Goal: Transaction & Acquisition: Book appointment/travel/reservation

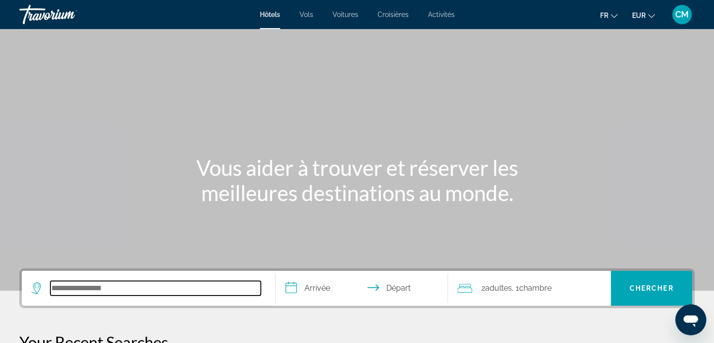
drag, startPoint x: 80, startPoint y: 282, endPoint x: 280, endPoint y: 178, distance: 224.6
click at [82, 282] on input "Search hotel destination" at bounding box center [155, 288] width 210 height 15
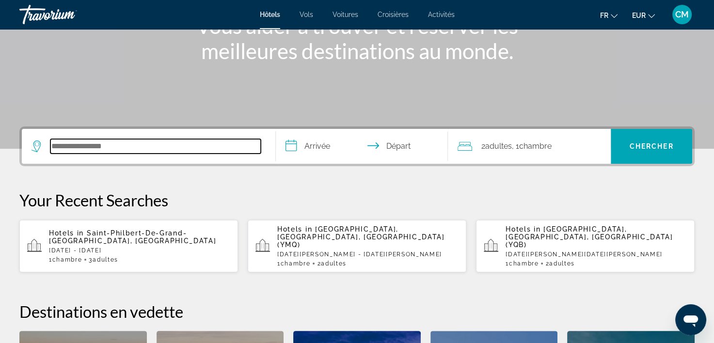
scroll to position [226, 0]
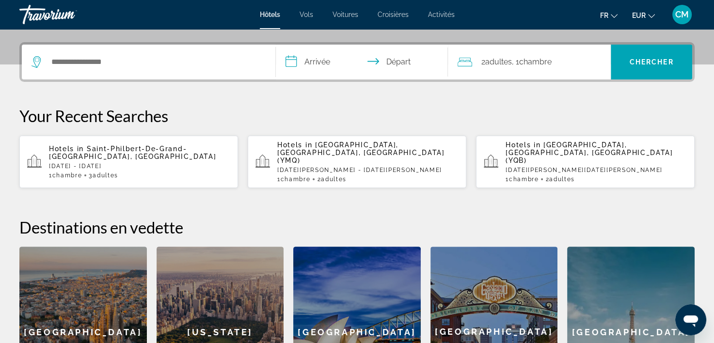
click at [189, 149] on p "Hotels in [GEOGRAPHIC_DATA], [GEOGRAPHIC_DATA]" at bounding box center [139, 153] width 181 height 16
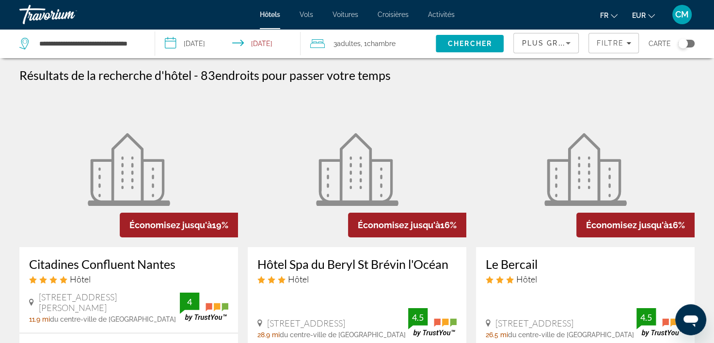
click at [692, 45] on div "Toggle map" at bounding box center [686, 44] width 16 height 8
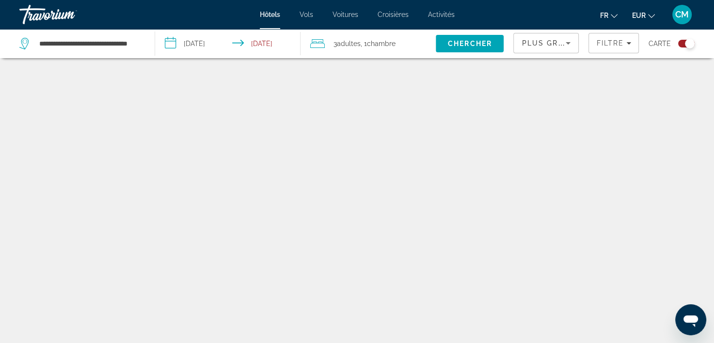
scroll to position [58, 0]
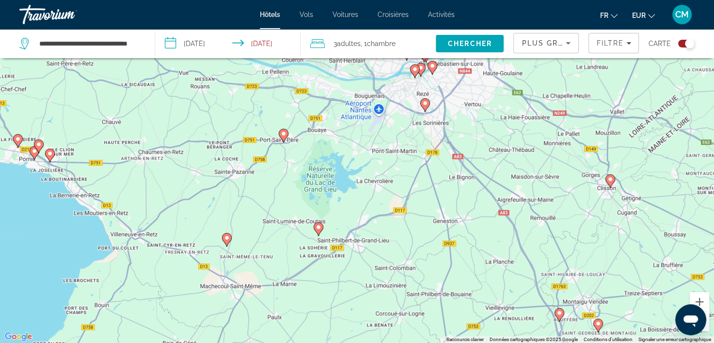
drag, startPoint x: 375, startPoint y: 151, endPoint x: 407, endPoint y: 201, distance: 59.4
click at [407, 201] on div "Pour activer le glissement avec le clavier, appuyez sur Alt+Entrée. Une fois ce…" at bounding box center [357, 171] width 714 height 343
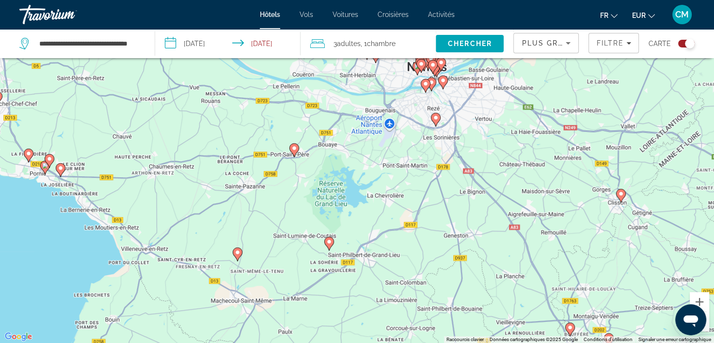
click at [298, 151] on icon "Main content" at bounding box center [293, 150] width 9 height 13
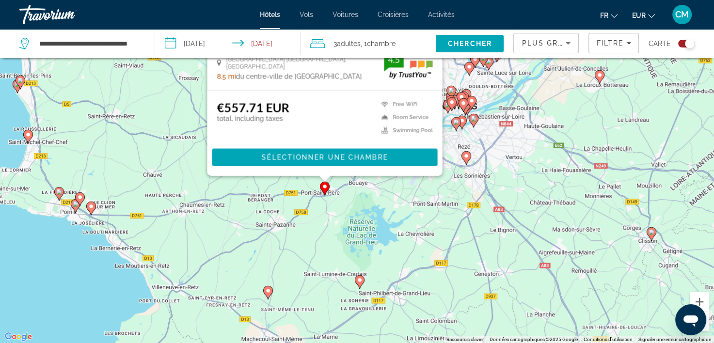
drag, startPoint x: 432, startPoint y: 272, endPoint x: 346, endPoint y: 221, distance: 100.8
click at [457, 130] on gmp-advanced-marker "Main content" at bounding box center [456, 124] width 10 height 15
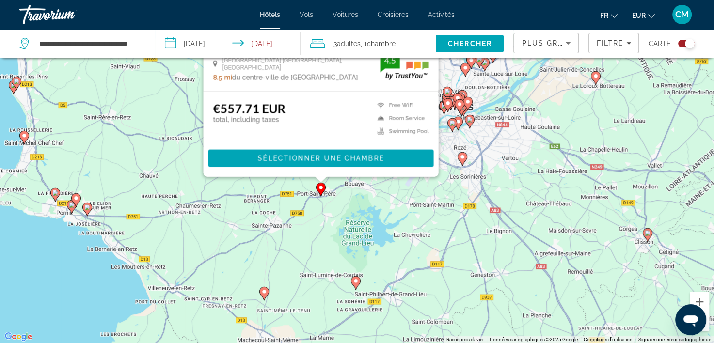
click at [356, 281] on image "Main content" at bounding box center [356, 281] width 6 height 6
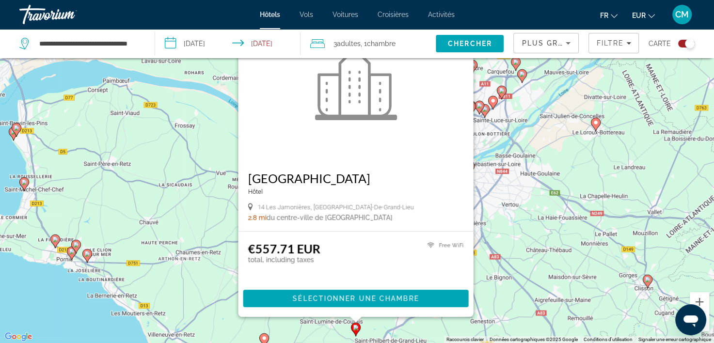
click at [492, 297] on div "Pour activer le glissement avec le clavier, appuyez sur Alt+Entrée. Une fois ce…" at bounding box center [357, 171] width 714 height 343
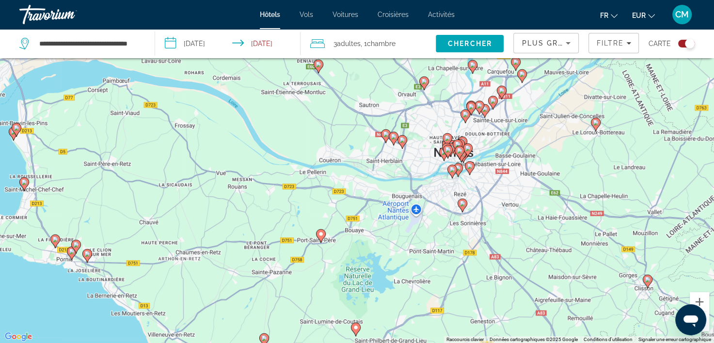
click at [466, 207] on gmp-advanced-marker "Main content" at bounding box center [462, 205] width 10 height 15
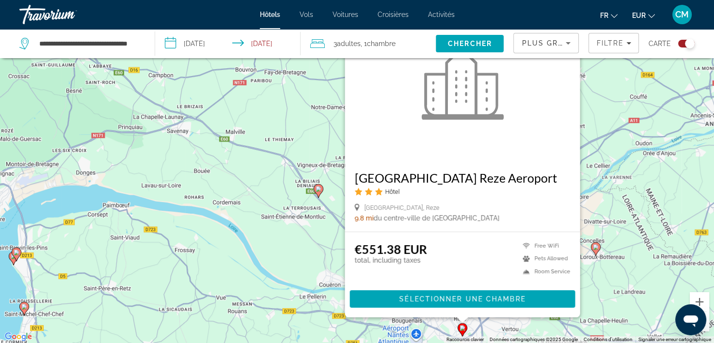
click at [407, 339] on div "Pour activer le glissement avec le clavier, appuyez sur Alt+Entrée. Une fois ce…" at bounding box center [357, 171] width 714 height 343
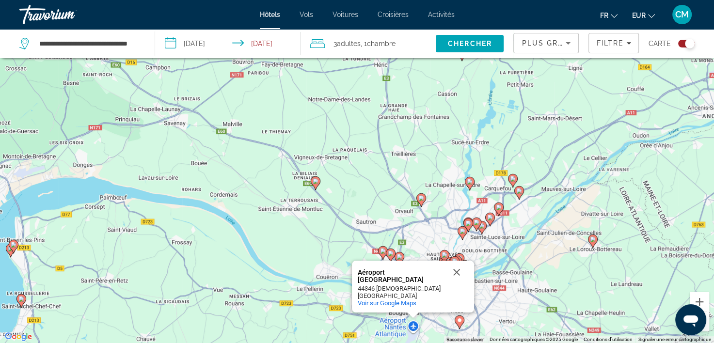
drag, startPoint x: 339, startPoint y: 306, endPoint x: 330, endPoint y: 297, distance: 12.7
click at [337, 302] on div "Pour activer le glissement avec le clavier, appuyez sur Alt+Entrée. Une fois ce…" at bounding box center [357, 171] width 714 height 343
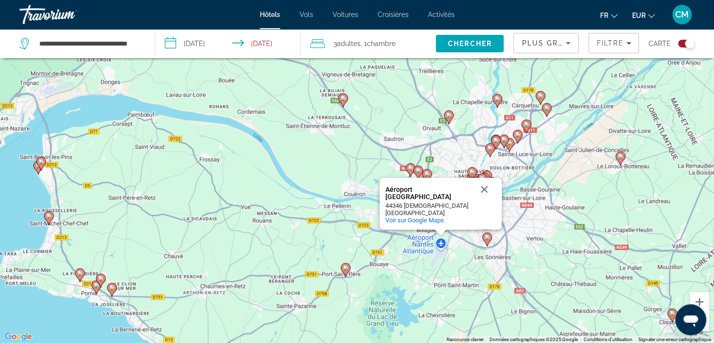
drag, startPoint x: 323, startPoint y: 182, endPoint x: 362, endPoint y: 87, distance: 102.3
click at [362, 87] on div "Pour activer le glissement avec le clavier, appuyez sur Alt+Entrée. Une fois ce…" at bounding box center [357, 171] width 714 height 343
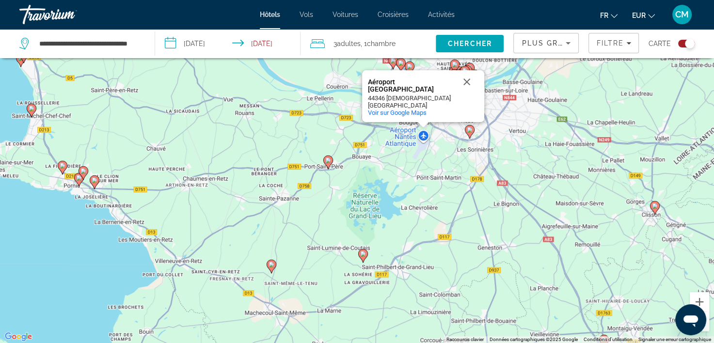
drag, startPoint x: 428, startPoint y: 228, endPoint x: 389, endPoint y: 157, distance: 80.7
click at [399, 156] on div "Pour activer le glissement avec le clavier, appuyez sur Alt+Entrée. Une fois ce…" at bounding box center [357, 171] width 714 height 343
click at [271, 270] on icon "Main content" at bounding box center [271, 266] width 9 height 13
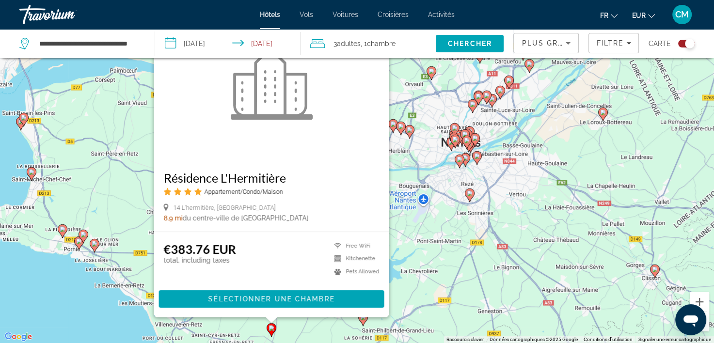
click at [423, 272] on div "Pour activer le glissement avec le clavier, appuyez sur Alt+Entrée. Une fois ce…" at bounding box center [357, 171] width 714 height 343
